Goal: Communication & Community: Answer question/provide support

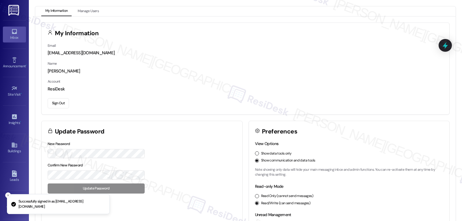
click at [8, 40] on div "Inbox" at bounding box center [14, 38] width 29 height 6
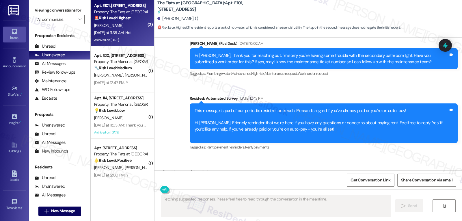
scroll to position [4939, 0]
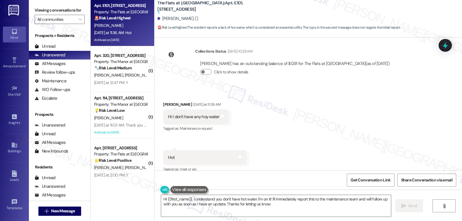
type textarea "Hi {{first_name}}, I understand you don't have hot water. I'm on it! I'll immed…"
click at [163, 101] on div "[PERSON_NAME] [DATE] at 11:36 AM" at bounding box center [196, 105] width 66 height 8
click at [52, 49] on div "Unread" at bounding box center [45, 46] width 21 height 6
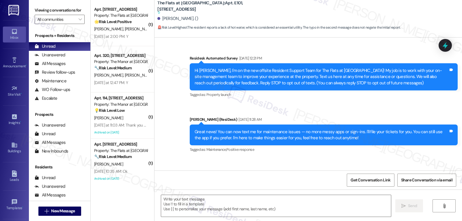
type textarea "Fetching suggested responses. Please feel free to read through the conversation…"
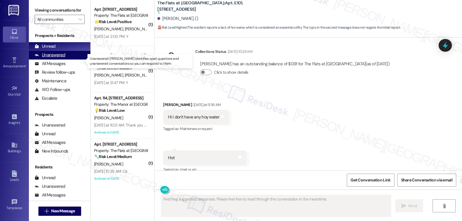
click at [56, 58] on div "Unanswered" at bounding box center [50, 55] width 31 height 6
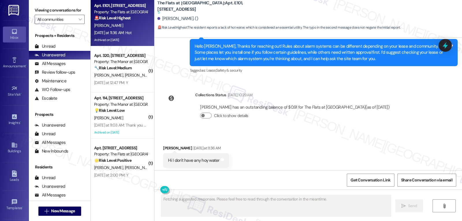
scroll to position [4881, 0]
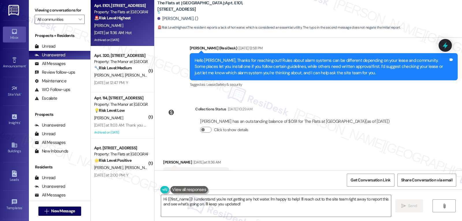
click at [163, 159] on div "[PERSON_NAME] [DATE] at 11:36 AM" at bounding box center [196, 163] width 66 height 8
copy div "[PERSON_NAME]"
click at [205, 207] on textarea "Hi {{first_name}}! I understand you're not getting any hot water. I'm happy to …" at bounding box center [276, 206] width 230 height 22
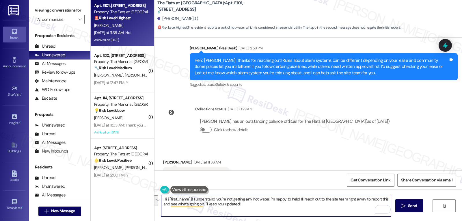
drag, startPoint x: 217, startPoint y: 198, endPoint x: 374, endPoint y: 222, distance: 159.2
click at [374, 221] on html "Inbox Go to Inbox Announcement • Send A Text Announcement Site Visit • Go to Si…" at bounding box center [231, 110] width 462 height 221
type textarea "Hi {{first_name}}! I'm sorry about the hot water situation you had [DATE], and …"
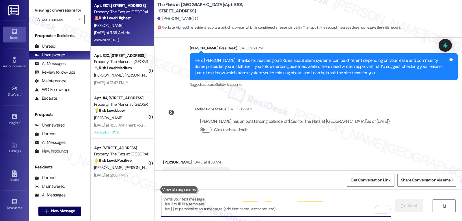
scroll to position [4922, 0]
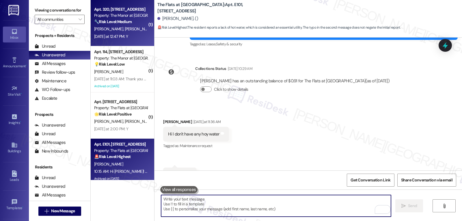
click at [126, 45] on div "Apt. 320, [STREET_ADDRESS] Property: The Manor at [GEOGRAPHIC_DATA] 🔧 Risk Leve…" at bounding box center [123, 23] width 64 height 46
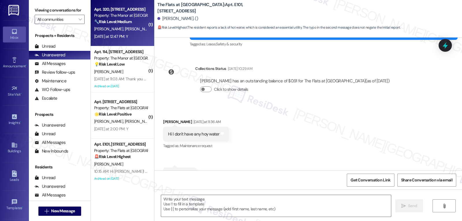
type textarea "Fetching suggested responses. Please feel free to read through the conversation…"
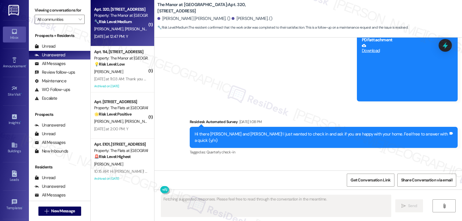
scroll to position [3442, 0]
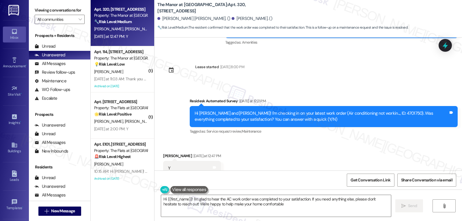
type textarea "Hi {{first_name}}! I'm glad to hear the AC work order was completed to your sat…"
click at [277, 207] on textarea "Hi {{first_name}}! I'm glad to hear the AC work order was completed to your sat…" at bounding box center [276, 206] width 230 height 22
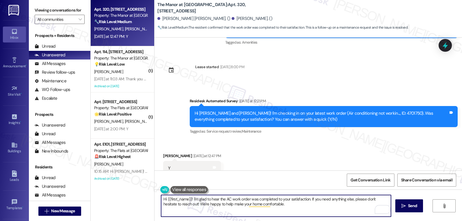
click at [276, 209] on textarea "Hi {{first_name}}! I'm glad to hear the AC work order was completed to your sat…" at bounding box center [276, 206] width 230 height 22
click at [411, 207] on span "Send" at bounding box center [412, 206] width 9 height 6
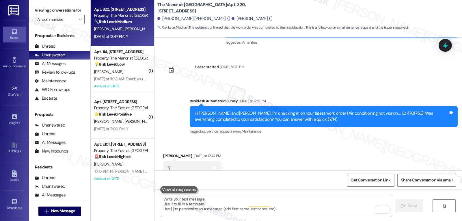
scroll to position [3442, 0]
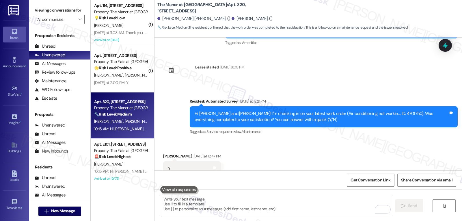
click at [226, 206] on textarea "To enrich screen reader interactions, please activate Accessibility in Grammarl…" at bounding box center [276, 206] width 230 height 22
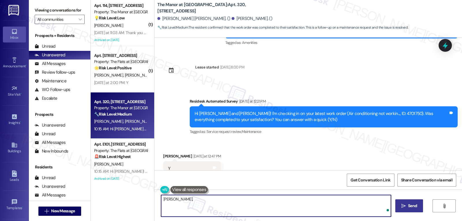
paste textarea "Just curious—has {{property}} been everything you hoped for? I’d love to hear y…"
click at [170, 199] on textarea "[PERSON_NAME], Just curious—has {{property}} been everything you hoped for? I’d…" at bounding box center [276, 206] width 230 height 22
click at [332, 201] on textarea "[PERSON_NAME], just curious—has {{property}} been everything you hoped for? I’d…" at bounding box center [276, 206] width 230 height 22
type textarea "[PERSON_NAME], just curious—has {{property}} been everything you hoped for? I’d…"
click at [410, 204] on span "Send" at bounding box center [412, 206] width 9 height 6
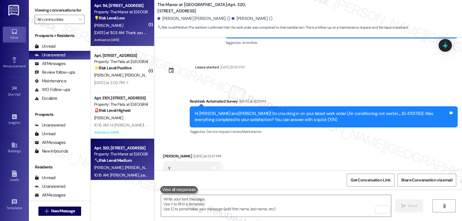
click at [113, 16] on strong "💡 Risk Level: Low" at bounding box center [109, 17] width 31 height 5
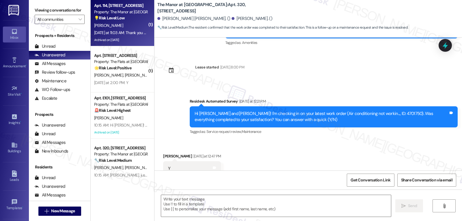
type textarea "Fetching suggested responses. Please feel free to read through the conversation…"
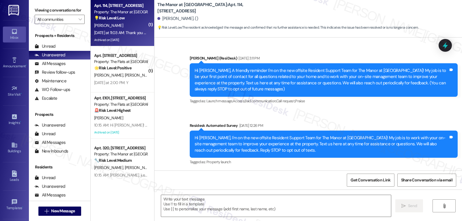
scroll to position [5497, 0]
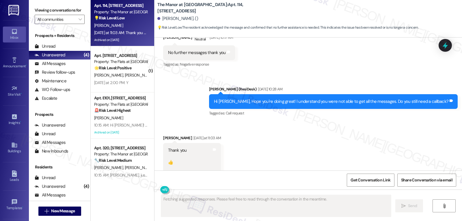
click at [163, 135] on div "[PERSON_NAME] [DATE] at 11:03 AM" at bounding box center [192, 139] width 58 height 8
copy div "[PERSON_NAME]"
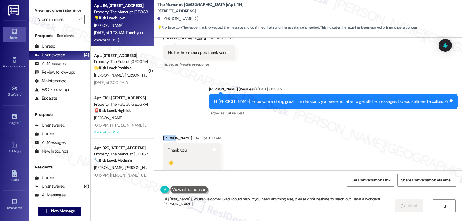
click at [215, 206] on textarea "Hi {{first_name}}, you're welcome! Glad I could help. If you need anything else…" at bounding box center [276, 206] width 230 height 22
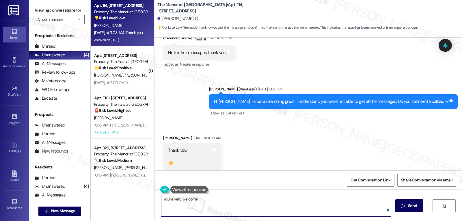
paste textarea "[PERSON_NAME]"
type textarea "You're very welcome, [PERSON_NAME]!"
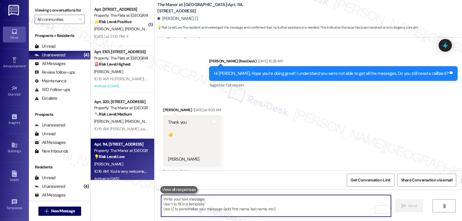
scroll to position [5538, 0]
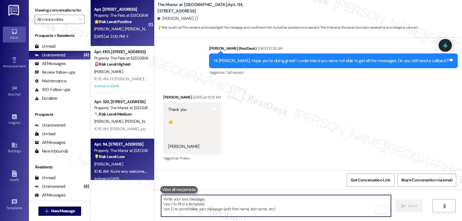
click at [126, 29] on div "[PERSON_NAME] [PERSON_NAME]" at bounding box center [121, 28] width 55 height 7
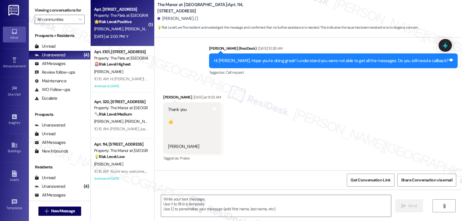
type textarea "Fetching suggested responses. Please feel free to read through the conversation…"
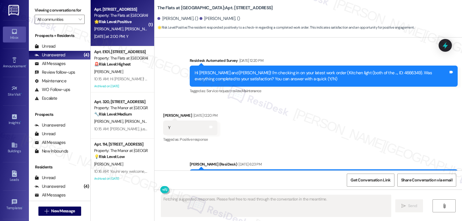
scroll to position [1301, 0]
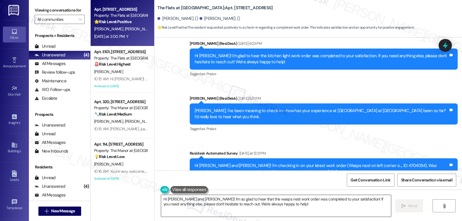
click at [290, 204] on textarea "Hi [PERSON_NAME] and [PERSON_NAME]! I'm so glad to hear that the wasps nest wor…" at bounding box center [276, 206] width 230 height 22
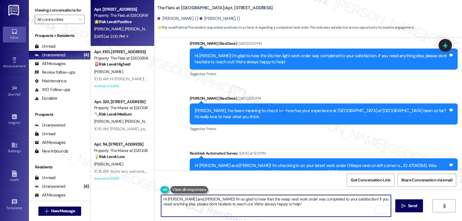
click at [281, 212] on textarea "Hi [PERSON_NAME] and [PERSON_NAME]! I'm so glad to hear that the wasp nest work…" at bounding box center [276, 206] width 230 height 22
drag, startPoint x: 173, startPoint y: 200, endPoint x: 190, endPoint y: 201, distance: 17.6
click at [190, 201] on textarea "Hi [PERSON_NAME] and [PERSON_NAME]! I'm so glad to hear that the wasp nest work…" at bounding box center [276, 206] width 230 height 22
drag, startPoint x: 248, startPoint y: 205, endPoint x: 258, endPoint y: 186, distance: 21.3
click at [250, 201] on textarea "Hi [PERSON_NAME]! I'm so glad to hear that the wasp nest work order was complet…" at bounding box center [276, 206] width 230 height 22
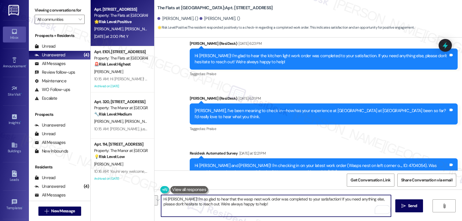
click at [308, 214] on textarea "Hi [PERSON_NAME]! I'm so glad to hear that the wasp nest work order was complet…" at bounding box center [276, 206] width 230 height 22
type textarea "Hi [PERSON_NAME]! I'm so glad to hear that the wasp nest work order was complet…"
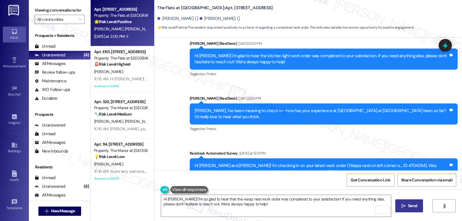
click at [406, 205] on span " Send" at bounding box center [409, 206] width 18 height 6
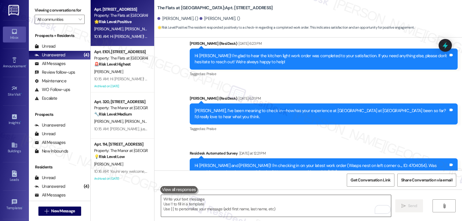
click at [230, 207] on textarea "To enrich screen reader interactions, please activate Accessibility in Grammarl…" at bounding box center [276, 206] width 230 height 22
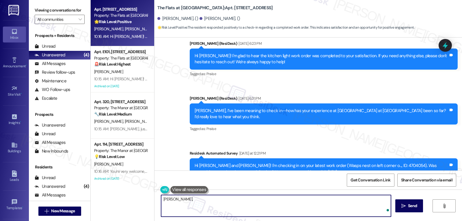
paste textarea "I hope you’re enjoying your time at {{property}}! Has it been meeting your expe…"
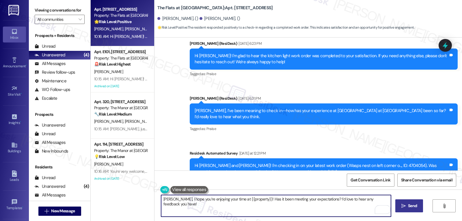
type textarea "[PERSON_NAME], I hope you’re enjoying your time at {{property}}! Has it been me…"
click at [416, 207] on span "Send" at bounding box center [412, 206] width 9 height 6
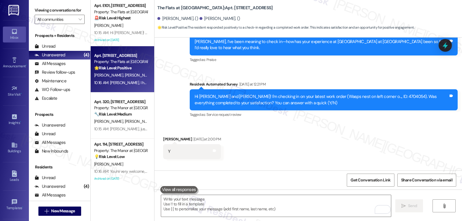
scroll to position [1388, 0]
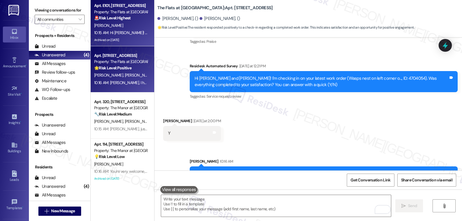
click at [106, 20] on strong "🚨 Risk Level: Highest" at bounding box center [112, 17] width 37 height 5
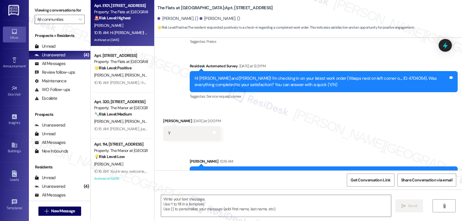
type textarea "Fetching suggested responses. Please feel free to read through the conversation…"
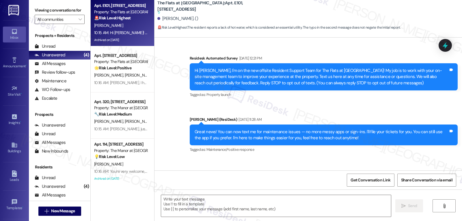
scroll to position [4994, 0]
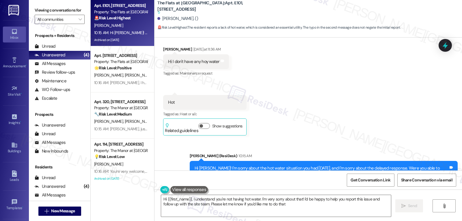
type textarea "Hi {{first_name}}, I understand you're not having hot water. I'm very sorry abo…"
click at [125, 69] on strong "🌟 Risk Level: Positive" at bounding box center [112, 67] width 37 height 5
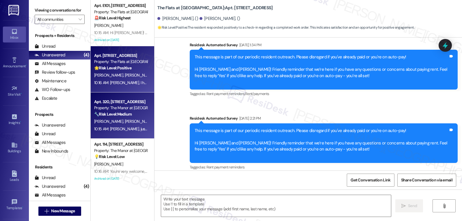
click at [125, 125] on div "[PERSON_NAME] [PERSON_NAME]" at bounding box center [121, 121] width 55 height 7
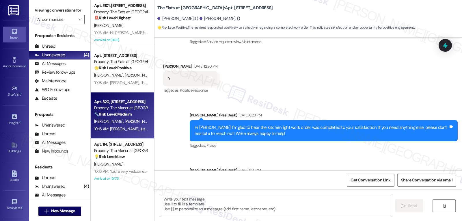
scroll to position [1301, 0]
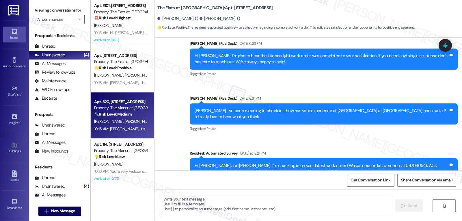
type textarea "Fetching suggested responses. Please feel free to read through the conversation…"
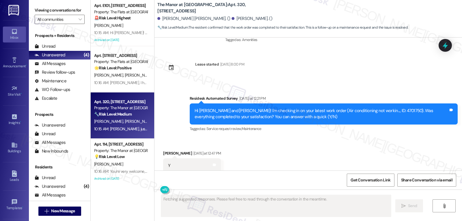
scroll to position [3442, 0]
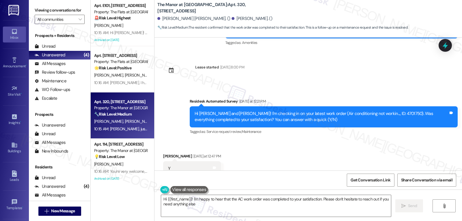
type textarea "Hi {{first_name}}! I'm happy to hear that the AC work order was completed to yo…"
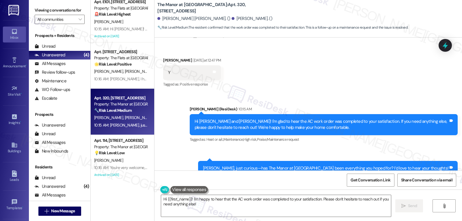
scroll to position [5, 0]
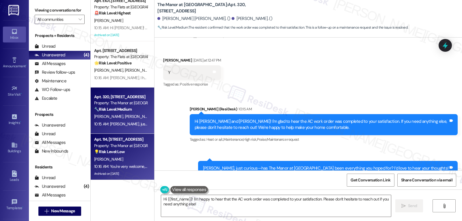
click at [120, 169] on div "10:16 AM: You're very welcome, [PERSON_NAME]! 10:16 AM: You're very welcome, [P…" at bounding box center [121, 166] width 55 height 7
type textarea "Fetching suggested responses. Please feel free to read through the conversation…"
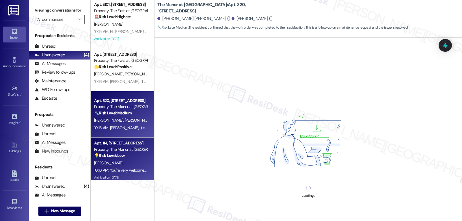
scroll to position [0, 0]
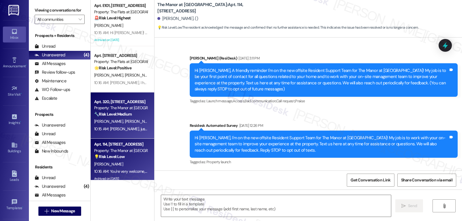
type textarea "Fetching suggested responses. Please feel free to read through the conversation…"
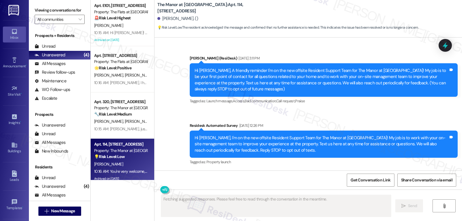
scroll to position [5497, 0]
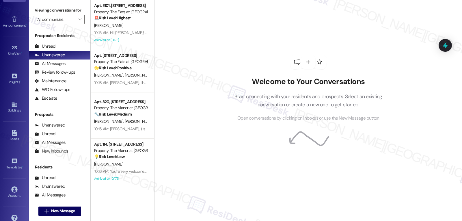
scroll to position [55, 0]
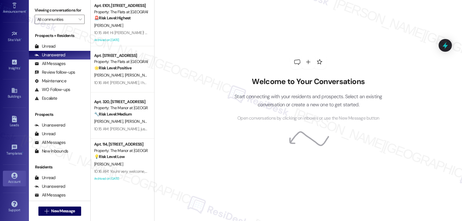
click at [14, 177] on icon at bounding box center [14, 175] width 6 height 6
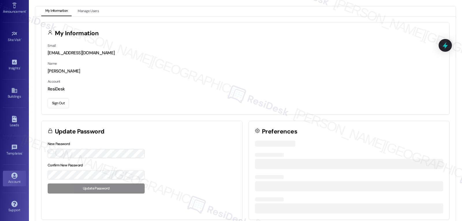
click at [56, 107] on button "Sign Out" at bounding box center [58, 103] width 21 height 10
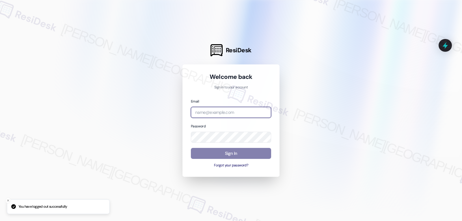
click at [194, 113] on input "email" at bounding box center [231, 112] width 80 height 11
click at [220, 112] on input "email" at bounding box center [231, 112] width 80 height 11
paste input "automated-surveys-archway_equities-jomar.punay@archway_equities.com"
type input "automated-surveys-archway_equities-jomar.punay@archway_equities.com"
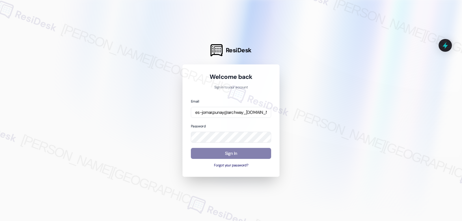
scroll to position [0, 0]
click at [202, 144] on div "Email automated-surveys-archway_equities-jomar.punay@archway_equities.com Passw…" at bounding box center [231, 133] width 80 height 70
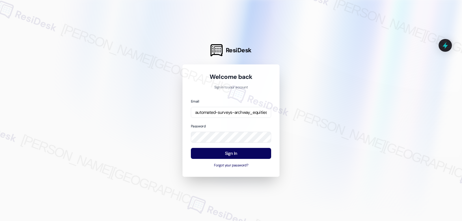
click at [216, 124] on div "Password" at bounding box center [231, 133] width 80 height 20
click at [235, 155] on button "Sign In" at bounding box center [231, 153] width 80 height 11
